Goal: Information Seeking & Learning: Check status

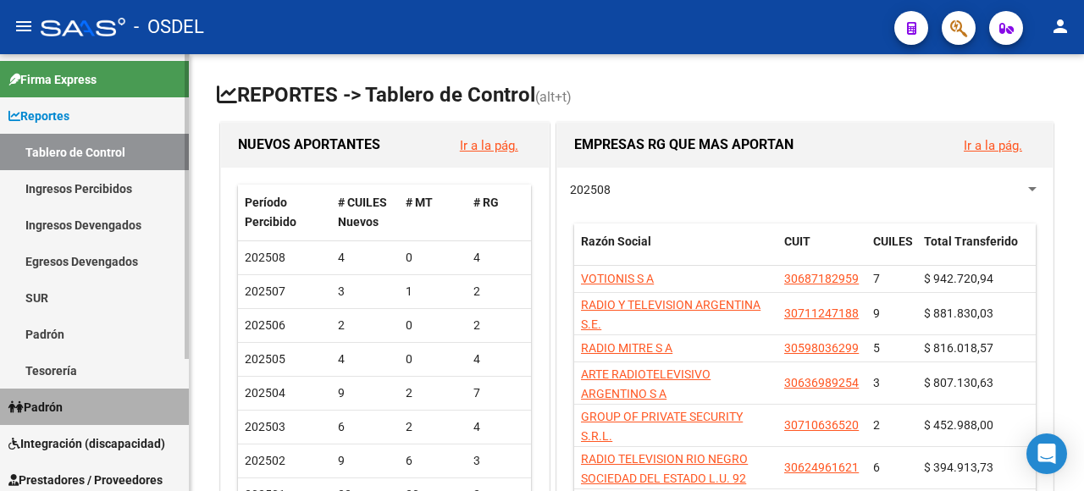
click at [59, 399] on span "Padrón" at bounding box center [35, 407] width 54 height 19
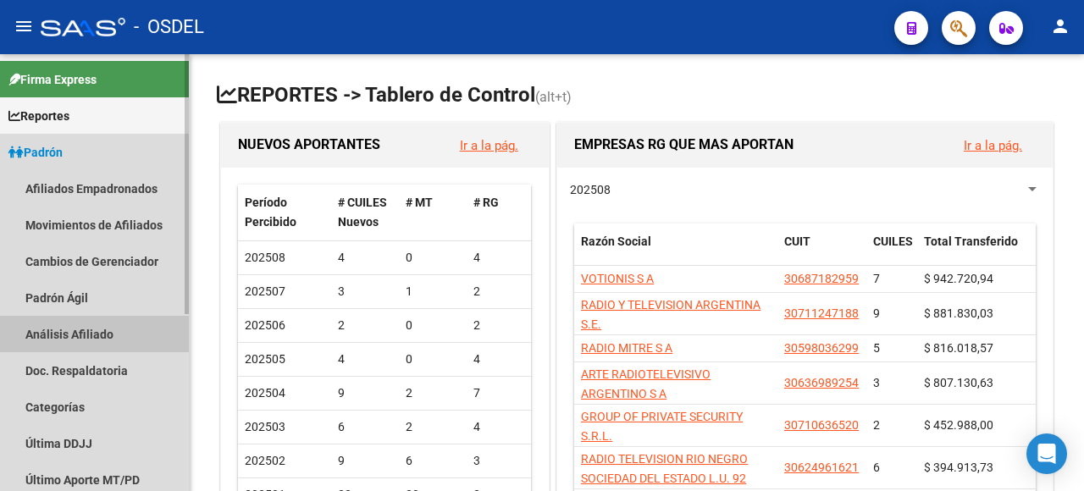
click at [77, 334] on link "Análisis Afiliado" at bounding box center [94, 334] width 189 height 36
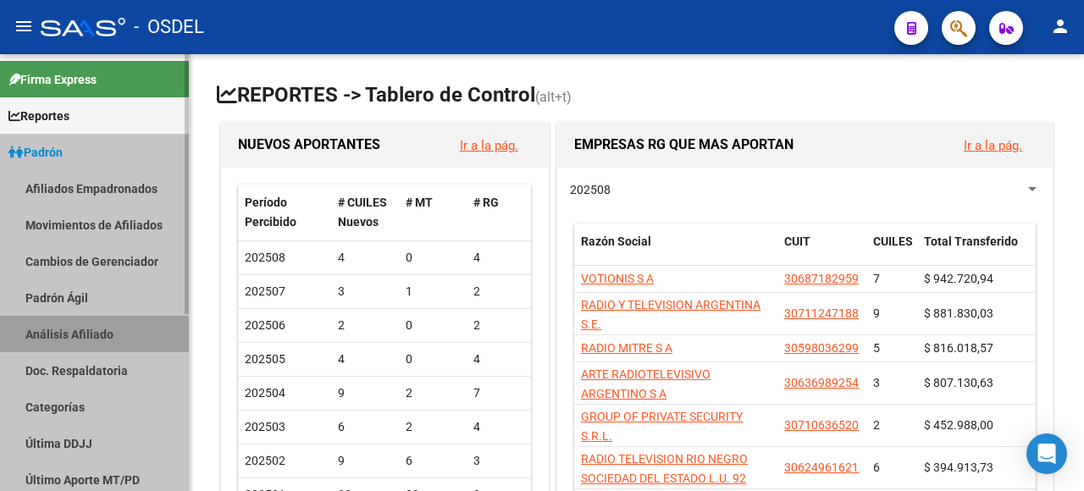
click at [77, 333] on link "Análisis Afiliado" at bounding box center [94, 334] width 189 height 36
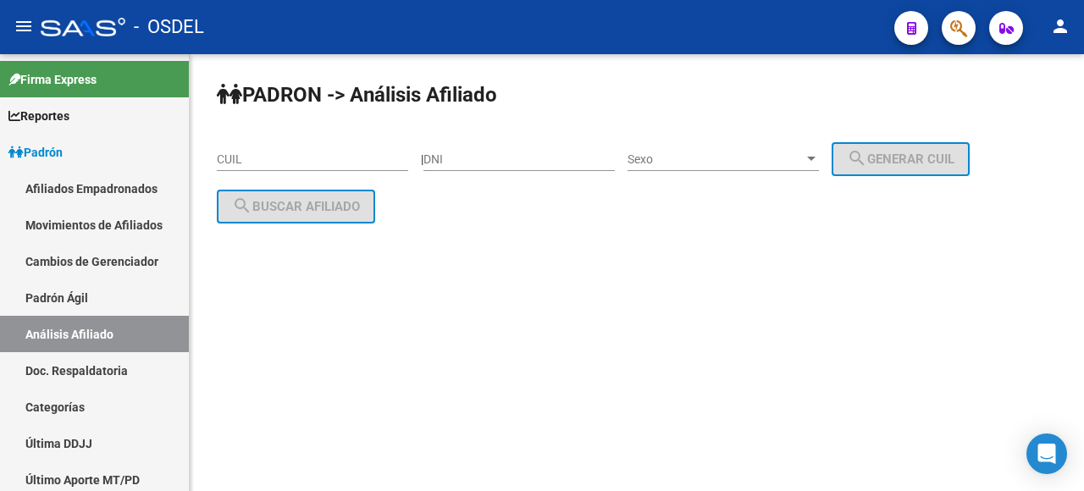
click at [470, 149] on div "DNI" at bounding box center [518, 154] width 191 height 34
type input "95914532"
click at [713, 162] on span "Sexo" at bounding box center [715, 159] width 176 height 14
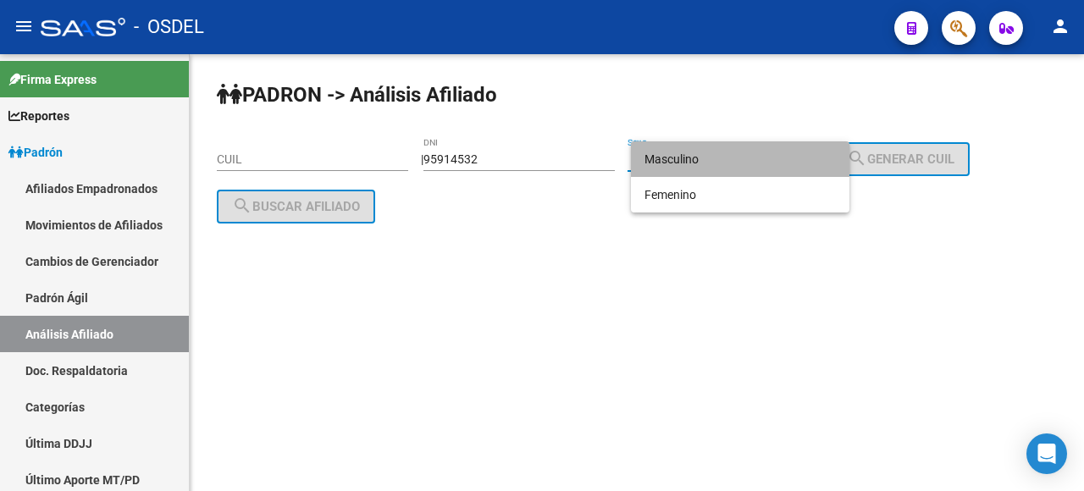
click at [715, 157] on span "Masculino" at bounding box center [739, 159] width 191 height 36
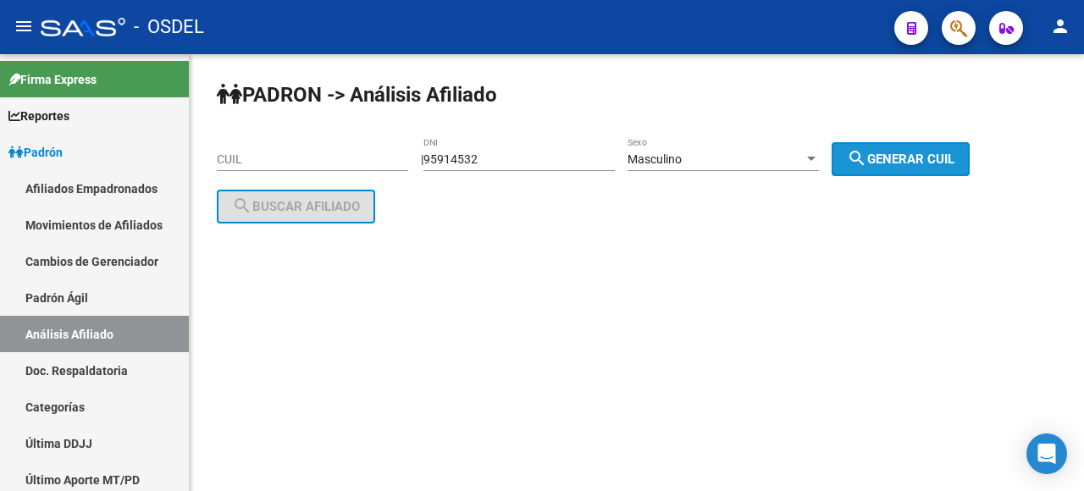
click at [891, 147] on button "search Generar CUIL" at bounding box center [900, 159] width 138 height 34
type input "20-95914532-7"
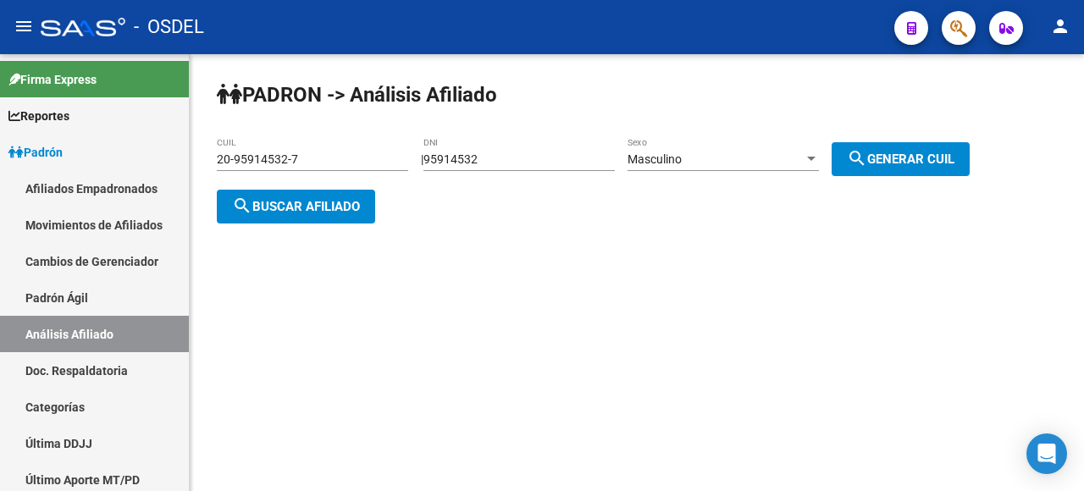
click at [299, 211] on span "search Buscar afiliado" at bounding box center [296, 206] width 128 height 15
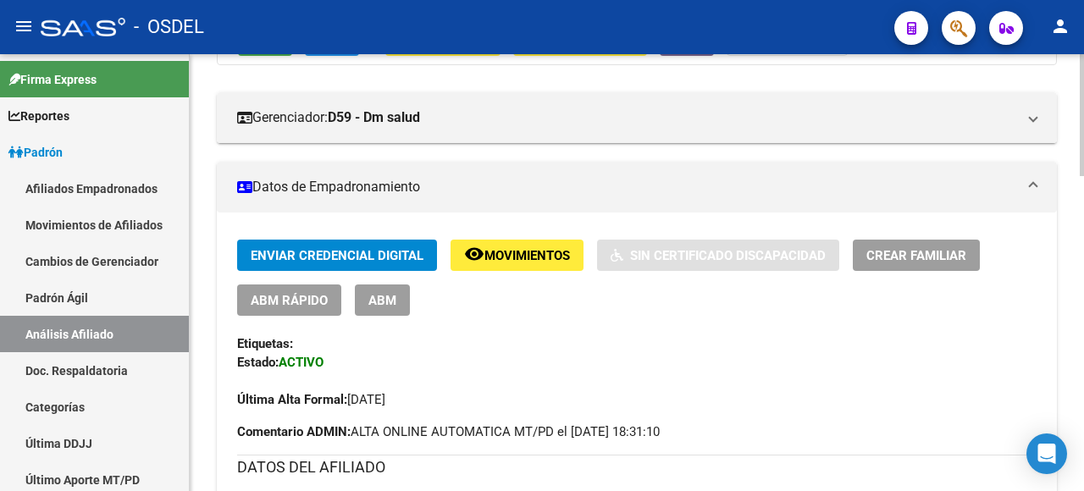
scroll to position [169, 0]
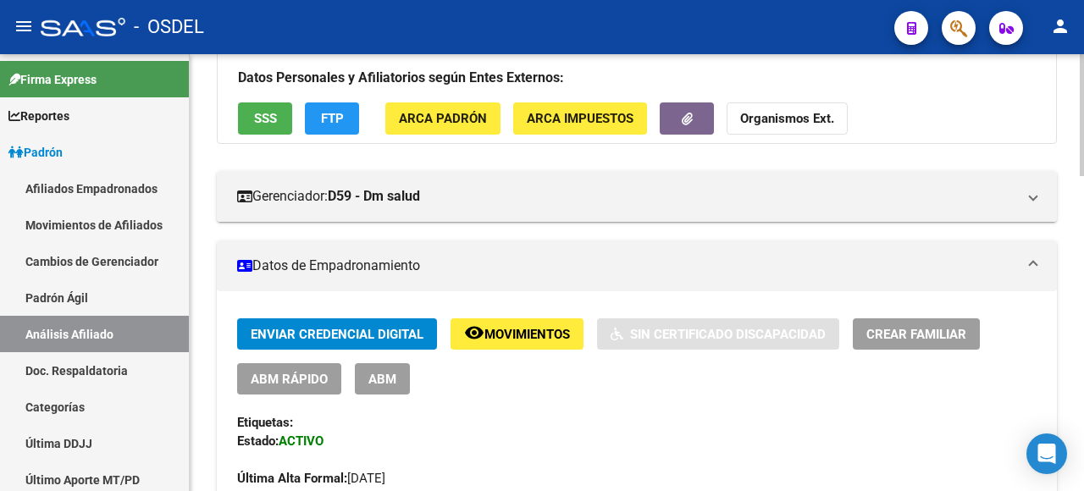
click at [549, 320] on button "remove_red_eye Movimientos" at bounding box center [516, 333] width 133 height 31
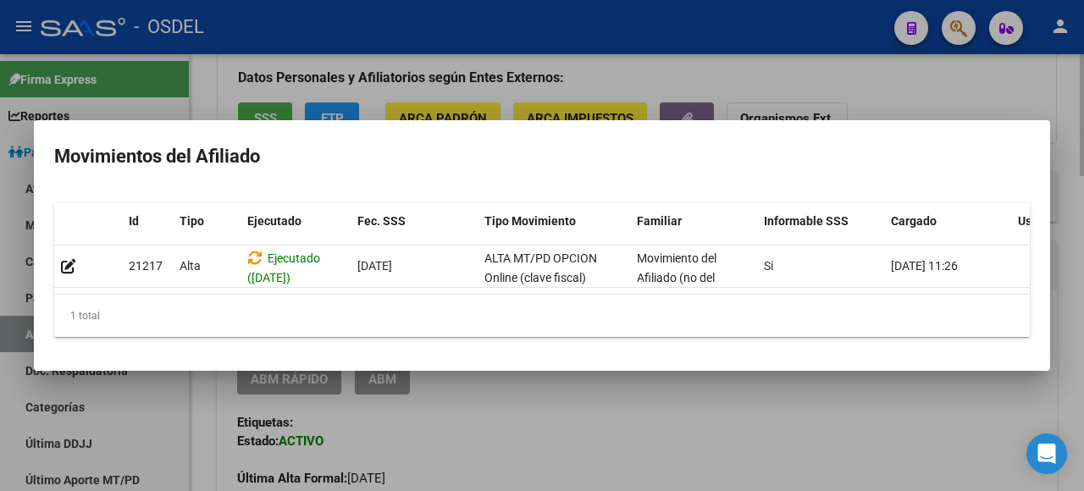
click at [883, 400] on div at bounding box center [542, 245] width 1084 height 491
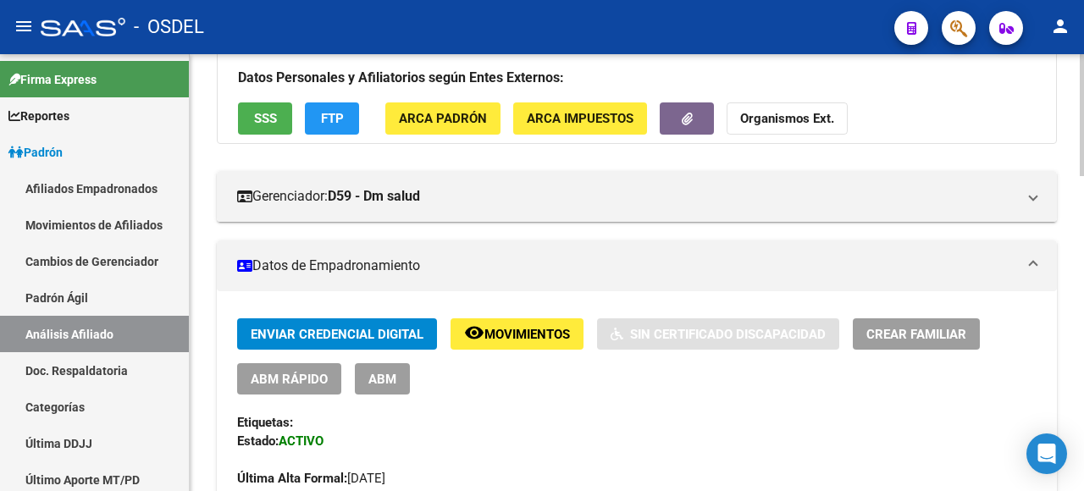
click at [560, 115] on span "ARCA Impuestos" at bounding box center [580, 119] width 107 height 15
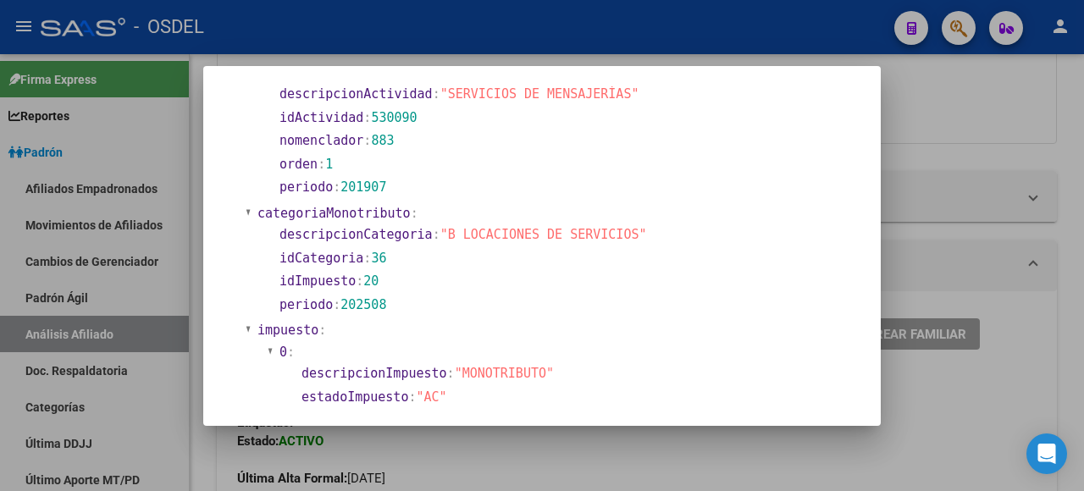
scroll to position [934, 0]
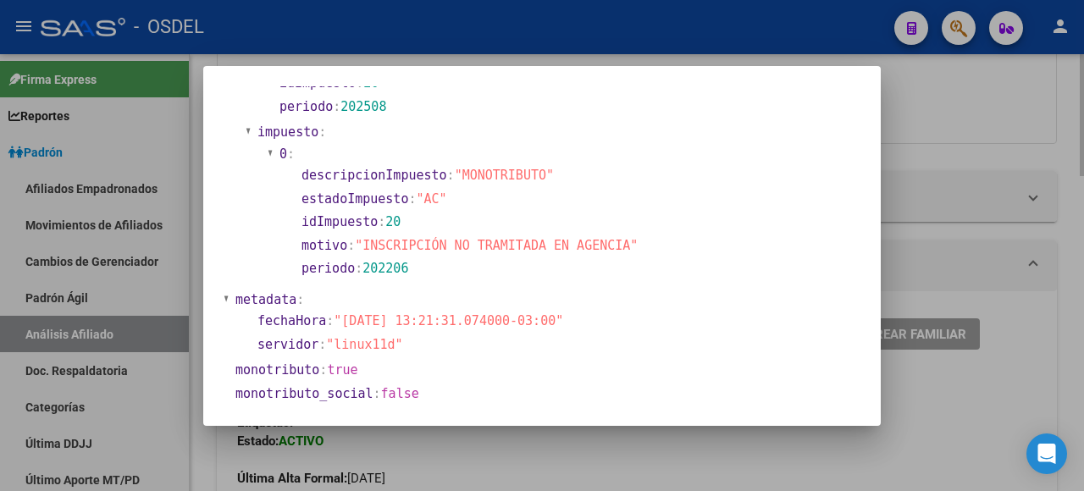
click at [979, 428] on div at bounding box center [542, 245] width 1084 height 491
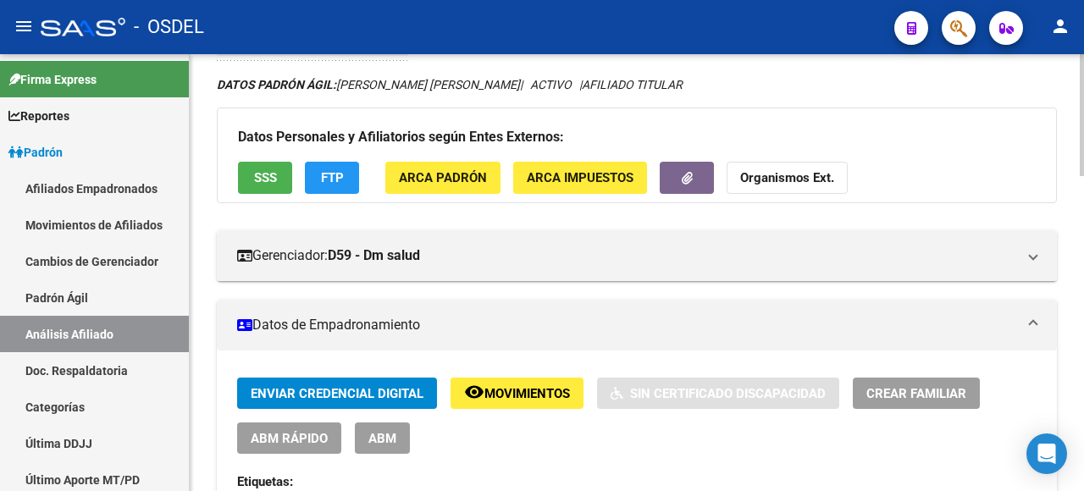
scroll to position [0, 0]
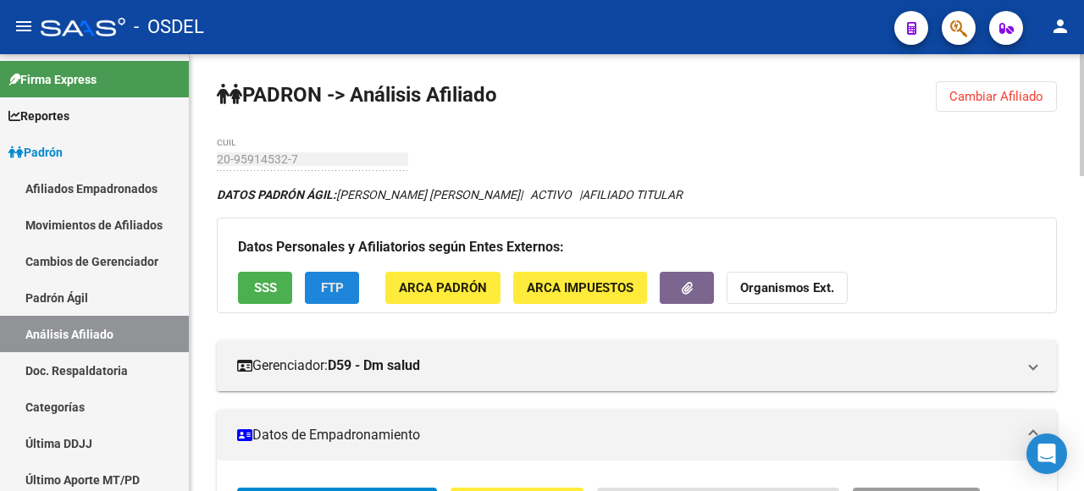
click at [326, 284] on span "FTP" at bounding box center [332, 288] width 23 height 15
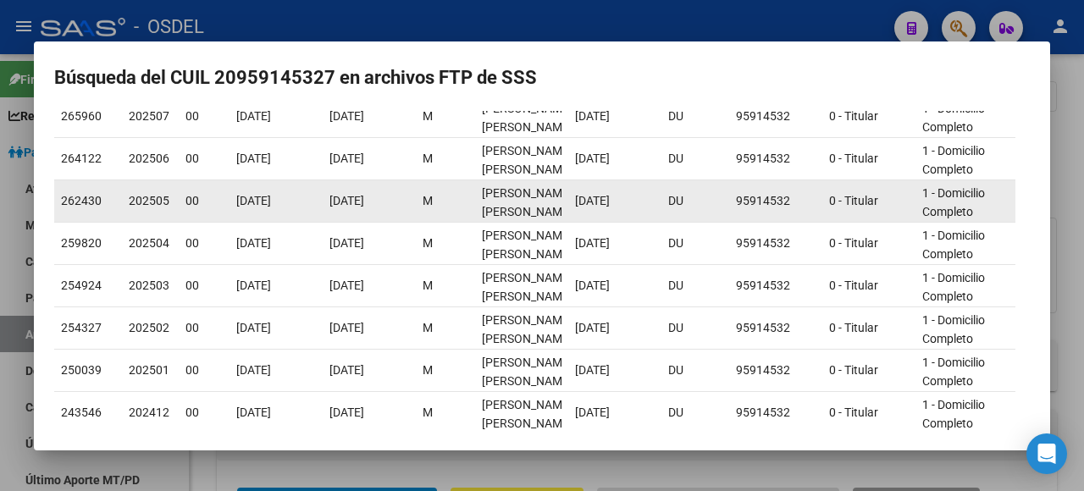
scroll to position [334, 0]
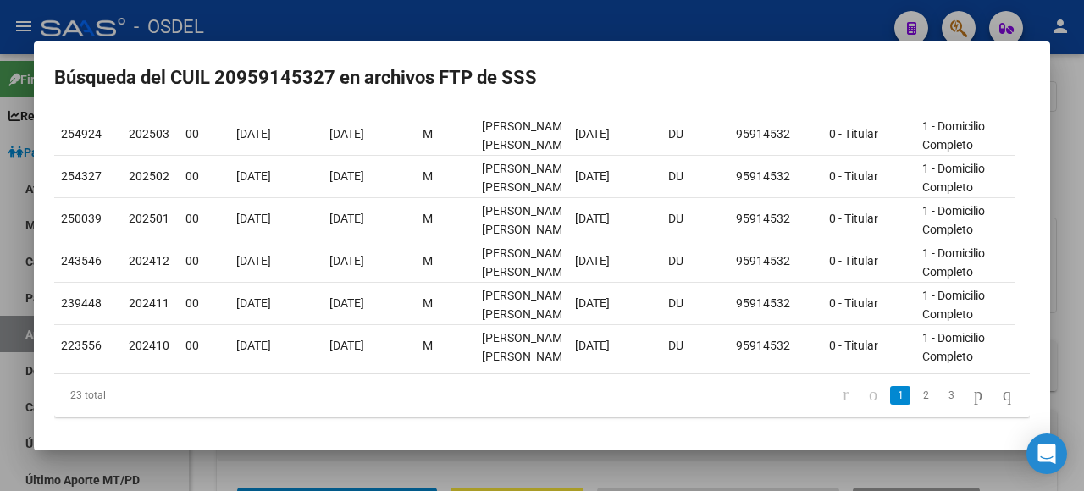
click at [977, 455] on div at bounding box center [542, 245] width 1084 height 491
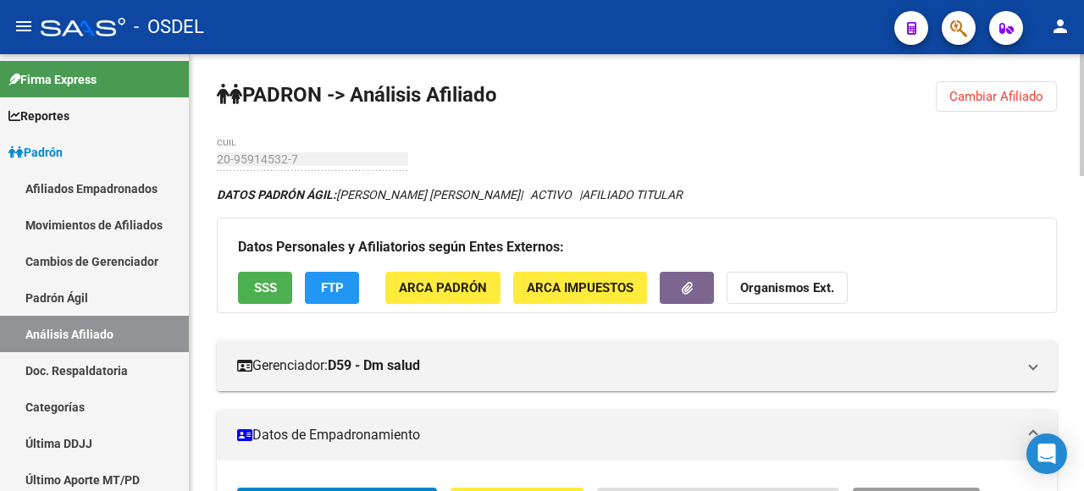
click at [270, 288] on span "SSS" at bounding box center [265, 288] width 23 height 15
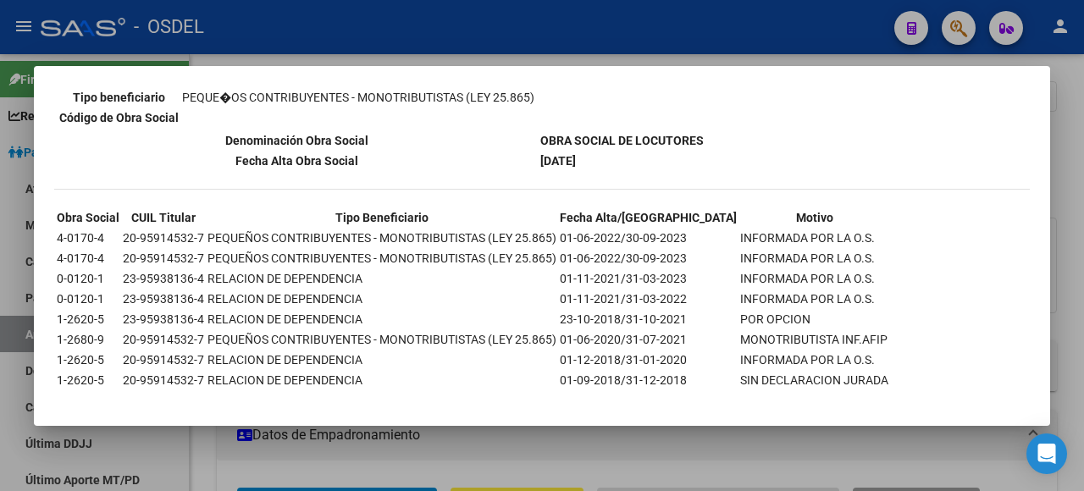
scroll to position [362, 0]
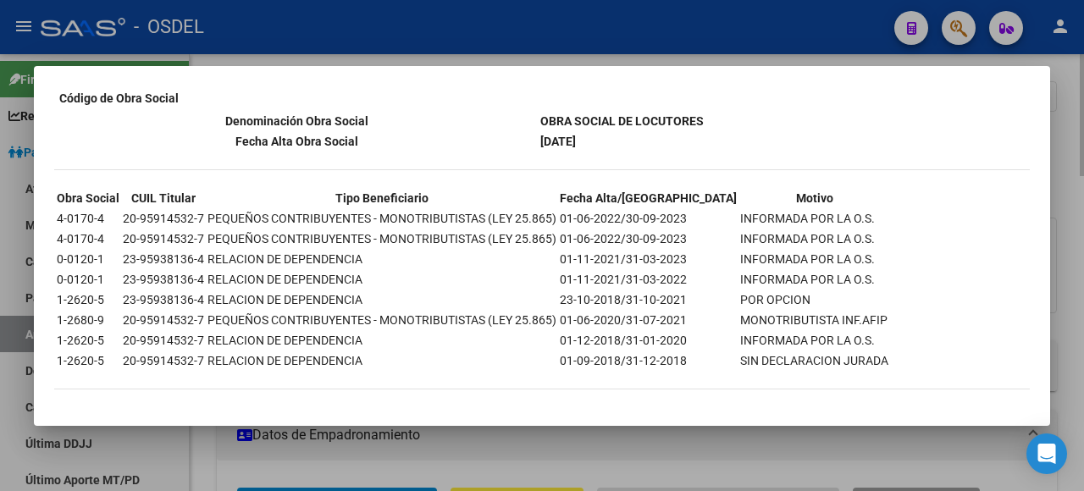
click at [1072, 169] on div at bounding box center [542, 245] width 1084 height 491
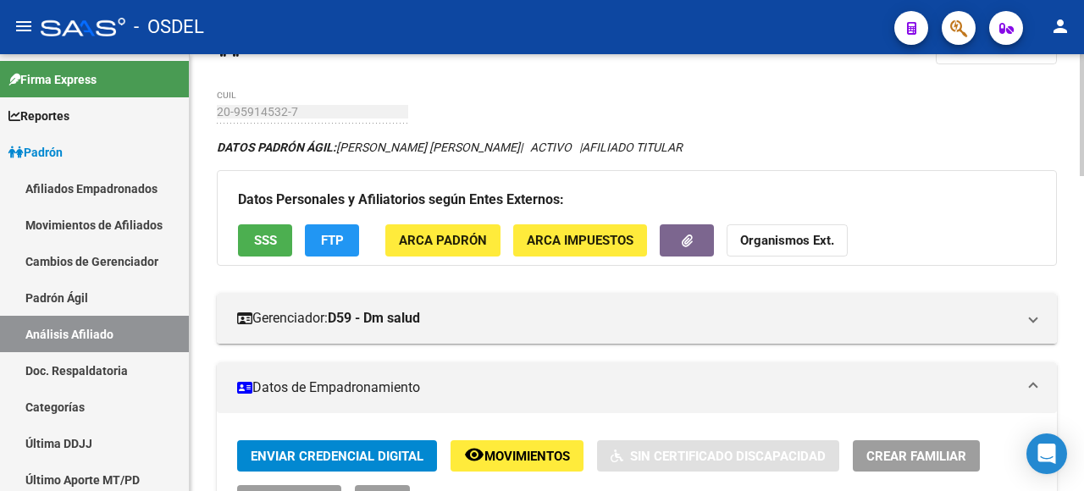
scroll to position [0, 0]
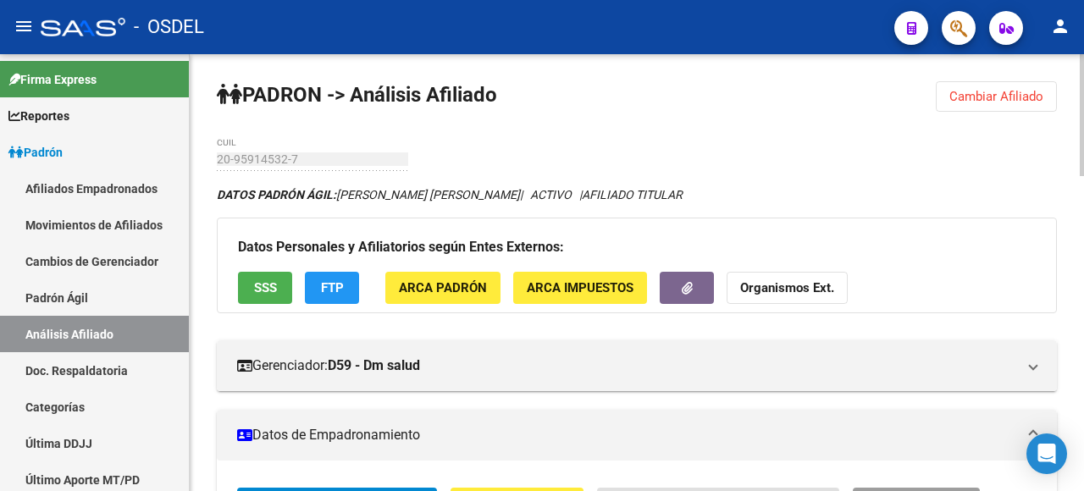
click at [433, 292] on span "ARCA Padrón" at bounding box center [443, 288] width 88 height 15
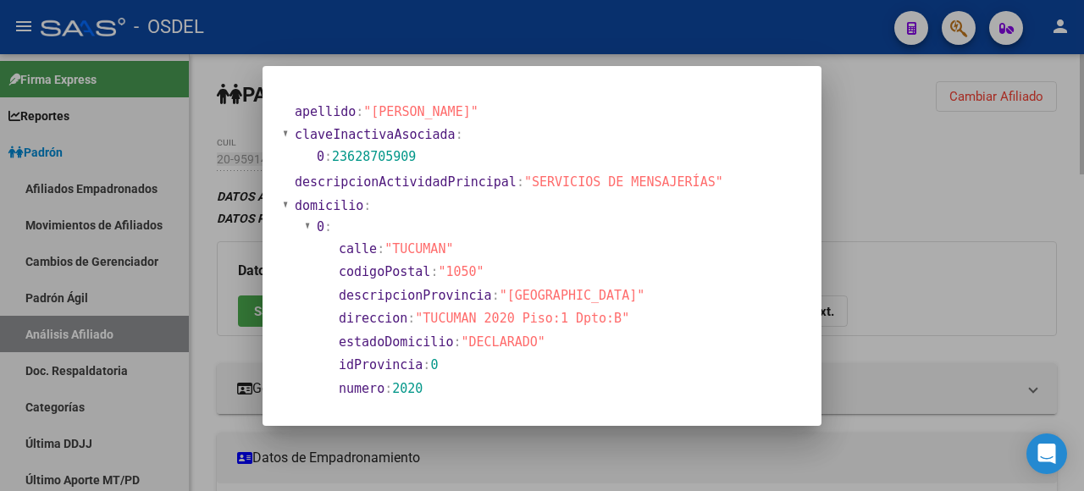
click at [925, 250] on div at bounding box center [542, 245] width 1084 height 491
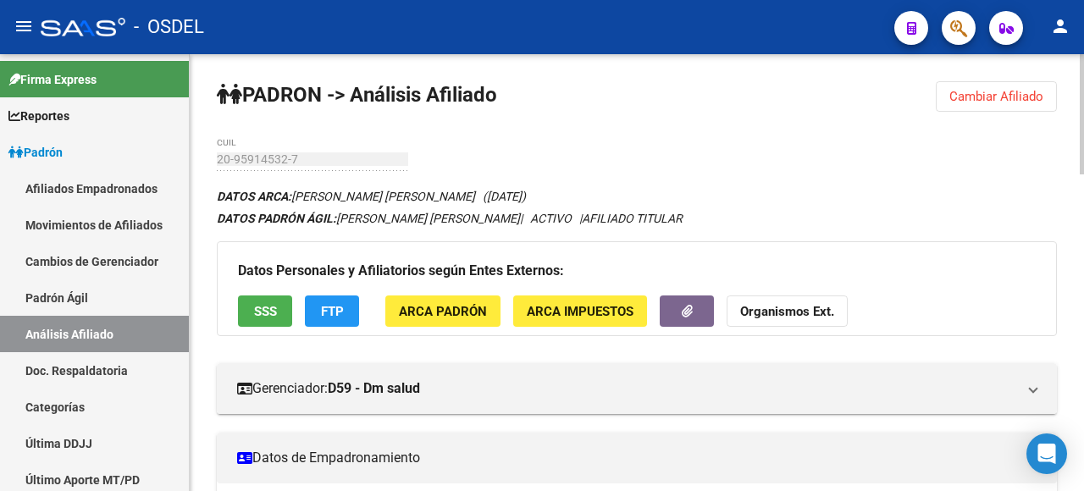
click at [334, 310] on span "FTP" at bounding box center [332, 311] width 23 height 15
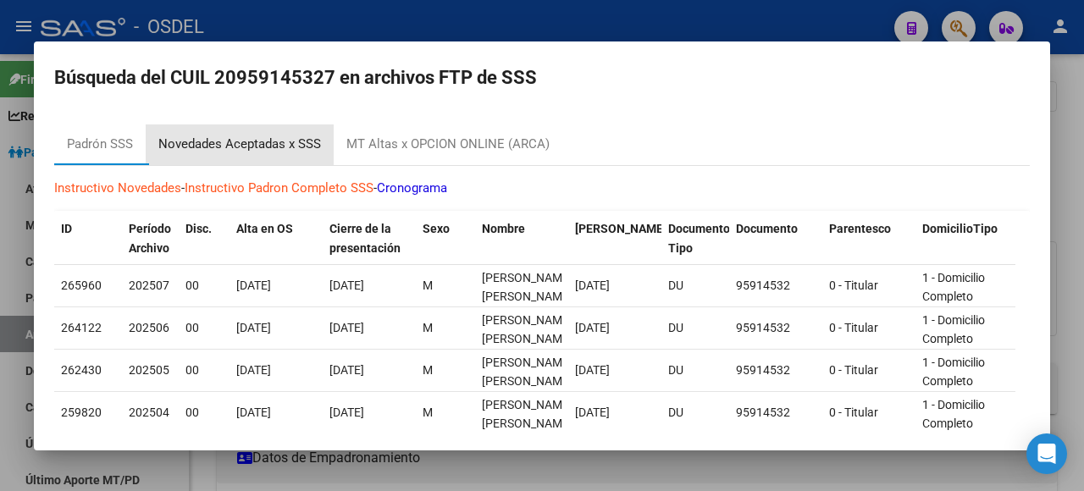
click at [242, 142] on div "Novedades Aceptadas x SSS" at bounding box center [239, 144] width 163 height 19
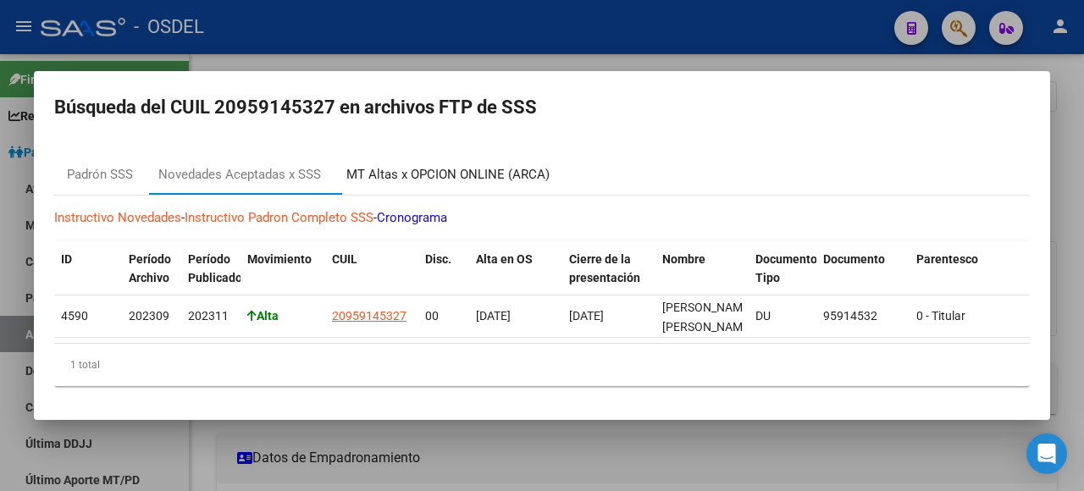
click at [462, 165] on div "MT Altas x OPCION ONLINE (ARCA)" at bounding box center [447, 174] width 203 height 19
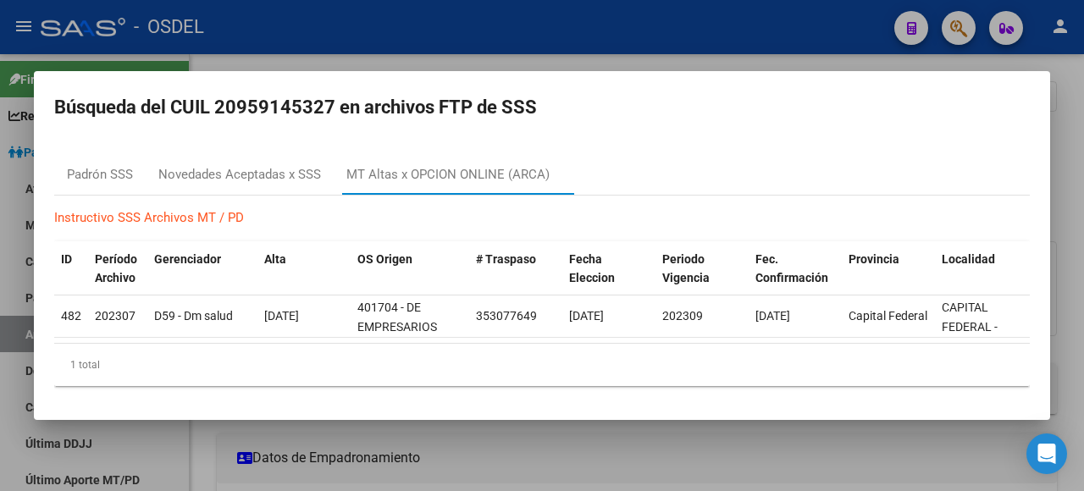
click at [1061, 108] on div at bounding box center [542, 245] width 1084 height 491
